Goal: Transaction & Acquisition: Purchase product/service

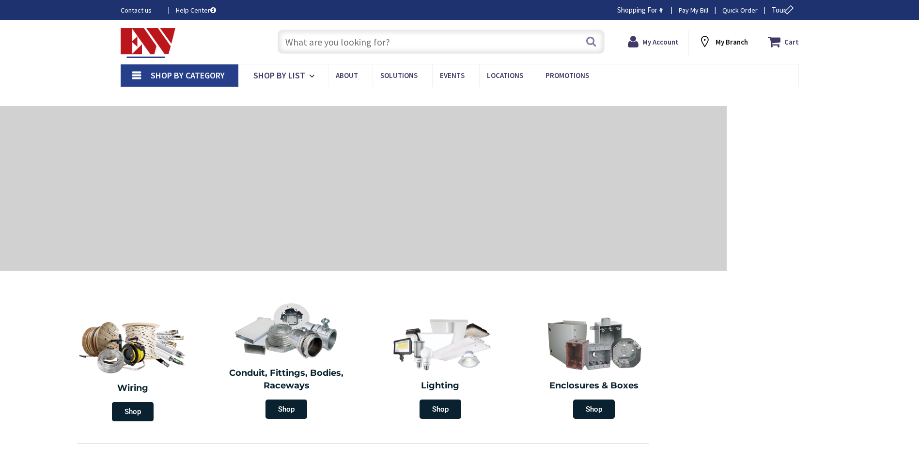
type input "[STREET_ADDRESS][PERSON_NAME]"
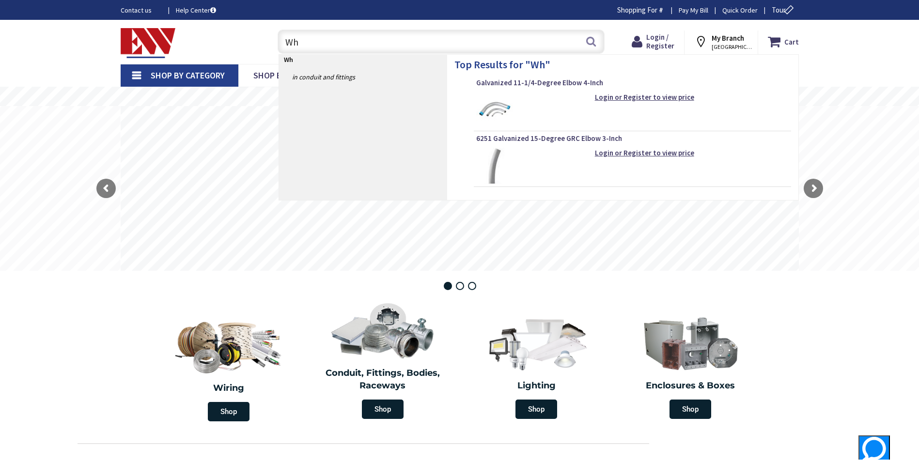
type input "W"
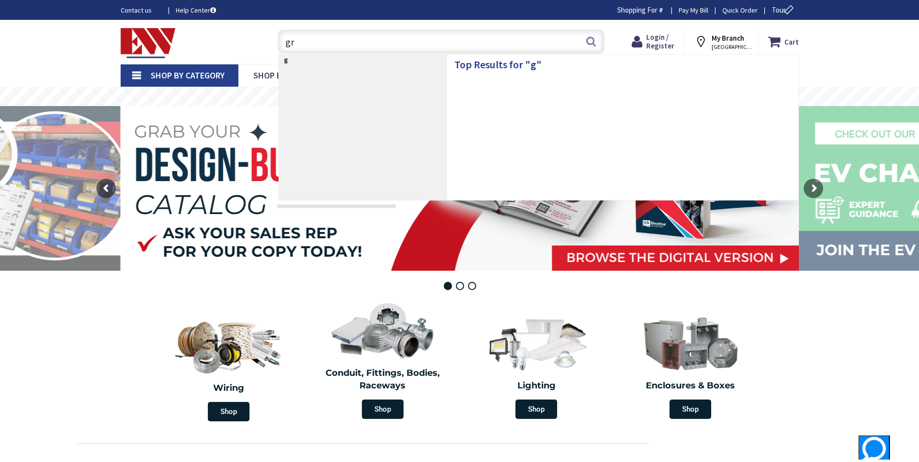
type input "grc"
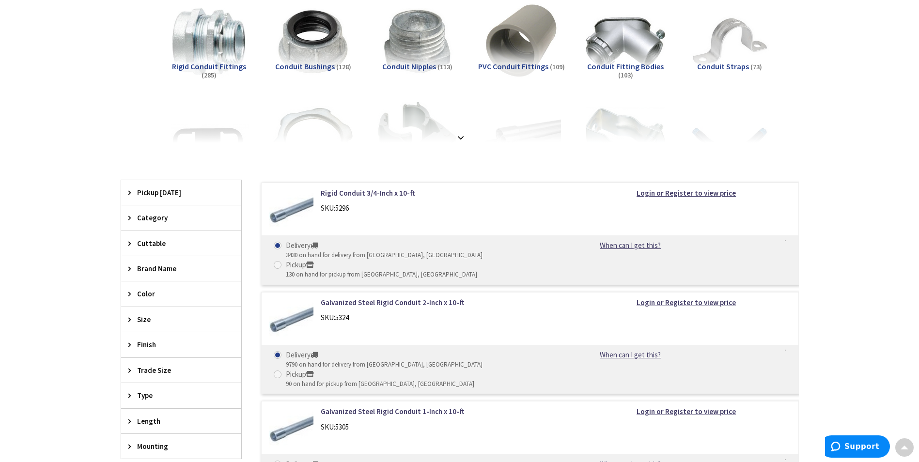
scroll to position [145, 0]
click at [391, 297] on link "Galvanized Steel Rigid Conduit 2-Inch x 10-ft" at bounding box center [444, 302] width 247 height 10
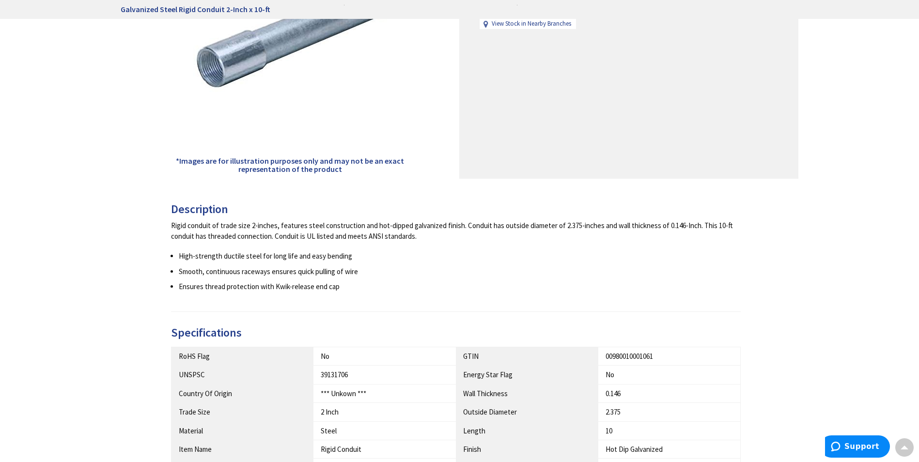
scroll to position [484, 0]
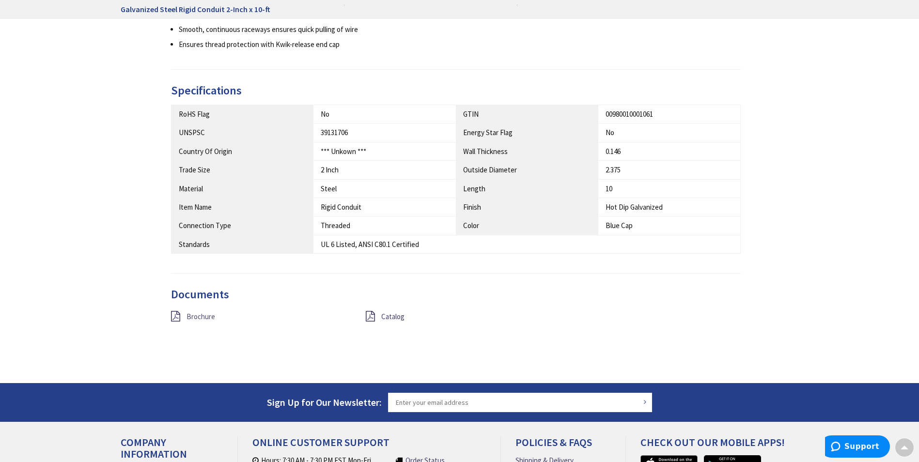
click at [211, 317] on span "Brochure" at bounding box center [200, 316] width 29 height 9
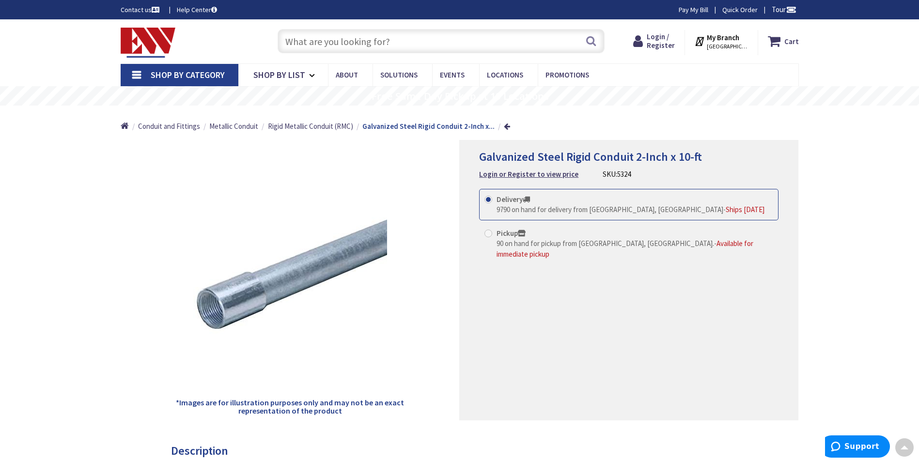
scroll to position [0, 0]
click at [671, 38] on span "Login / Register" at bounding box center [661, 41] width 28 height 18
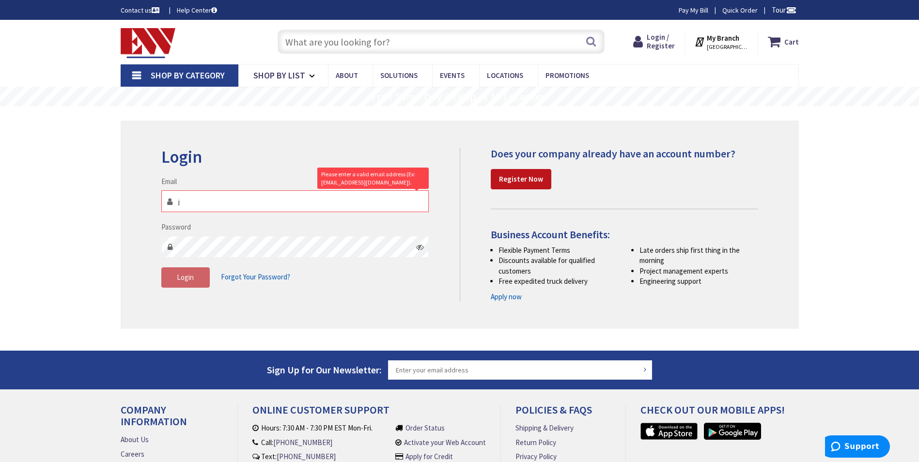
type input "jedwards@elmelec.com"
